Goal: Task Accomplishment & Management: Complete application form

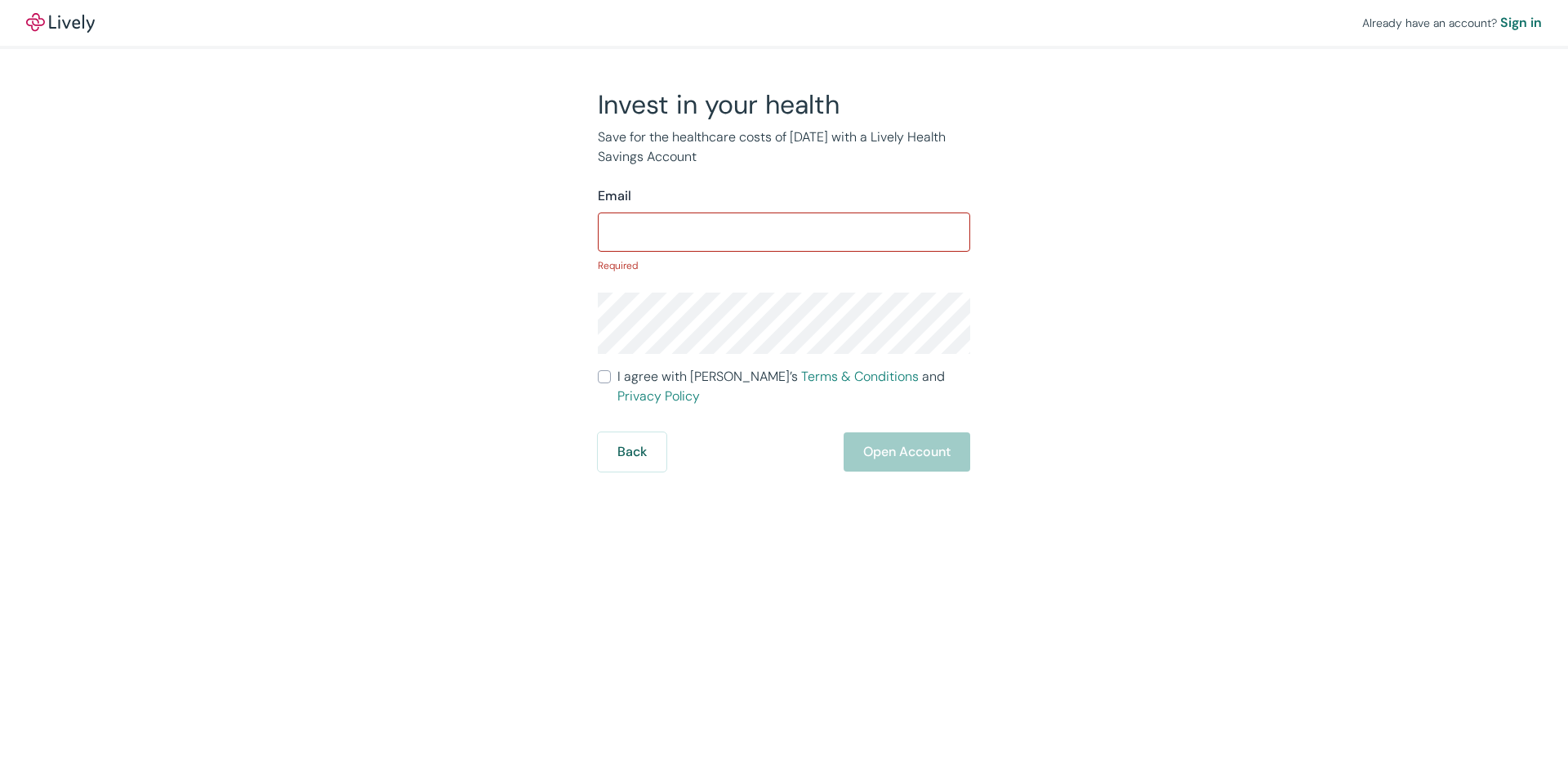
drag, startPoint x: 609, startPoint y: 362, endPoint x: 624, endPoint y: 355, distance: 16.6
click at [609, 362] on form "Email ​ Required I agree with Lively’s Terms & Conditions and Privacy Policy Ba…" at bounding box center [784, 329] width 372 height 285
click at [649, 222] on input "Email" at bounding box center [784, 232] width 372 height 33
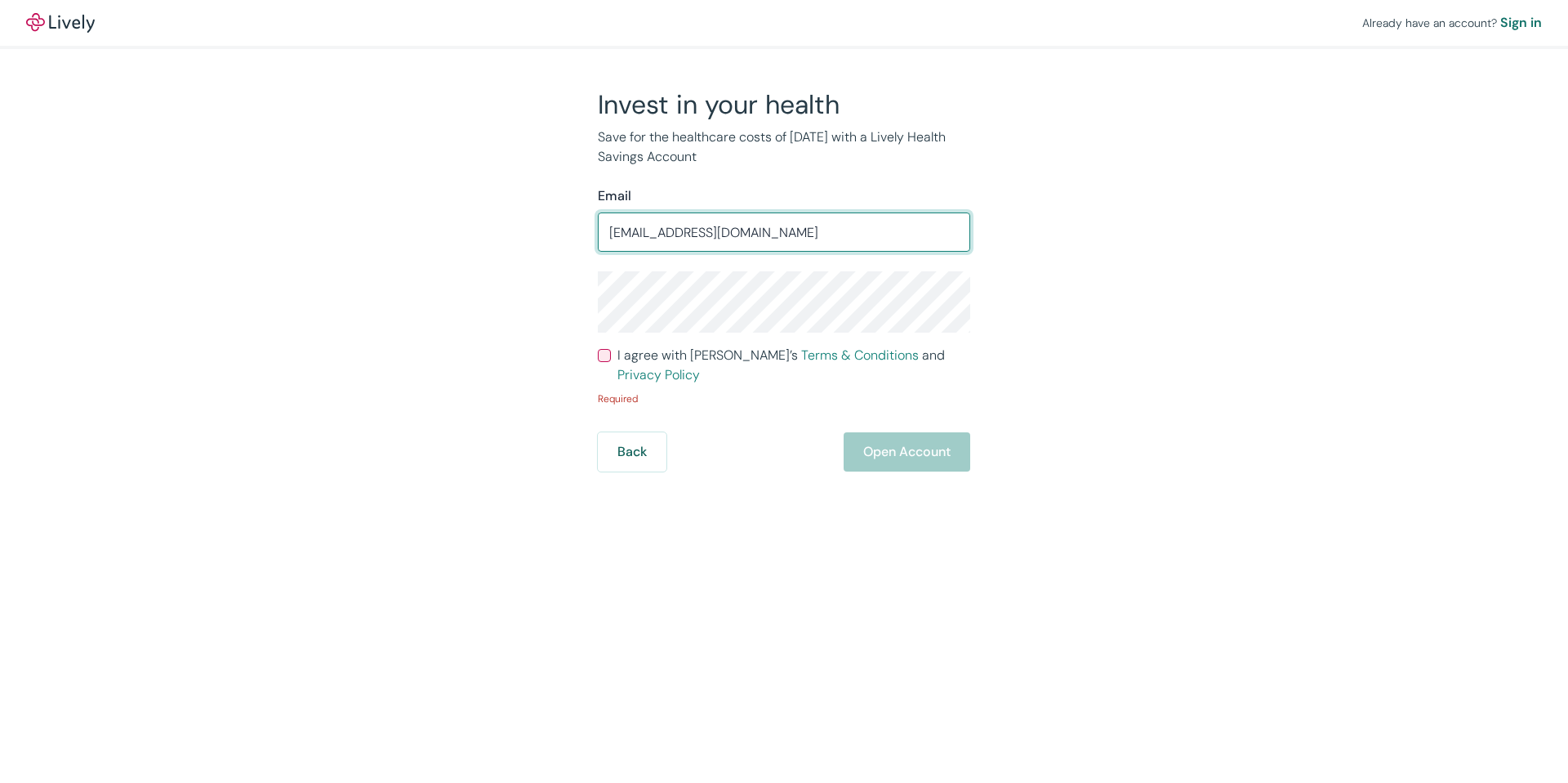
type input "[EMAIL_ADDRESS][DOMAIN_NAME]"
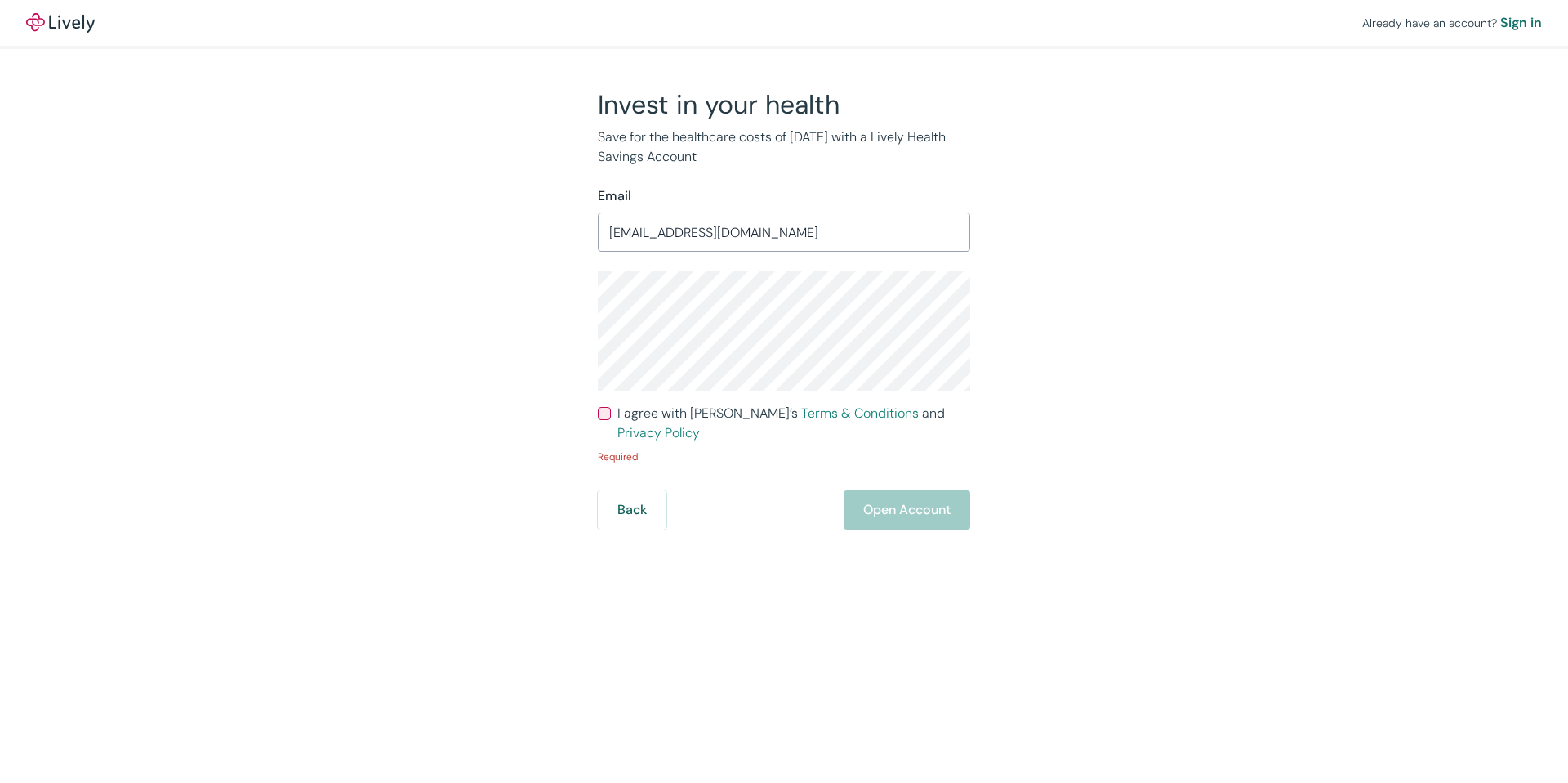
click at [491, 300] on div "Invest in your health Save for the healthcare costs of [DATE] with a Lively Hea…" at bounding box center [774, 309] width 784 height 441
click at [604, 416] on input "I agree with Lively’s Terms & Conditions and Privacy Policy" at bounding box center [604, 413] width 13 height 13
checkbox input "true"
click at [904, 470] on button "Open Account" at bounding box center [907, 489] width 127 height 39
